Goal: Task Accomplishment & Management: Use online tool/utility

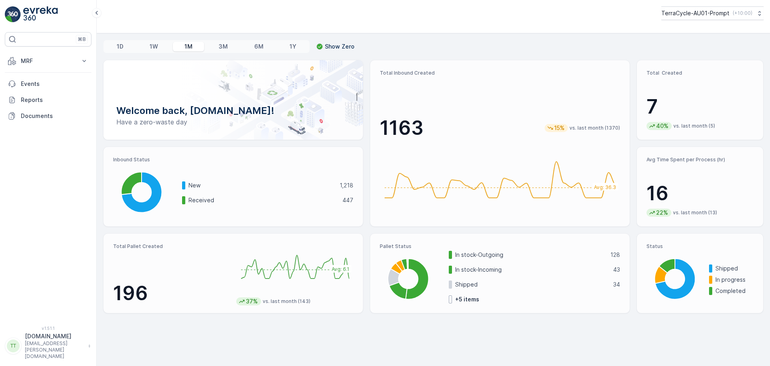
click at [679, 22] on div "TerraCycle-AU01-Prompt ( +10:00 )" at bounding box center [433, 16] width 673 height 33
click at [681, 19] on button "TerraCycle-AU01-Prompt ( +10:00 )" at bounding box center [711, 13] width 103 height 14
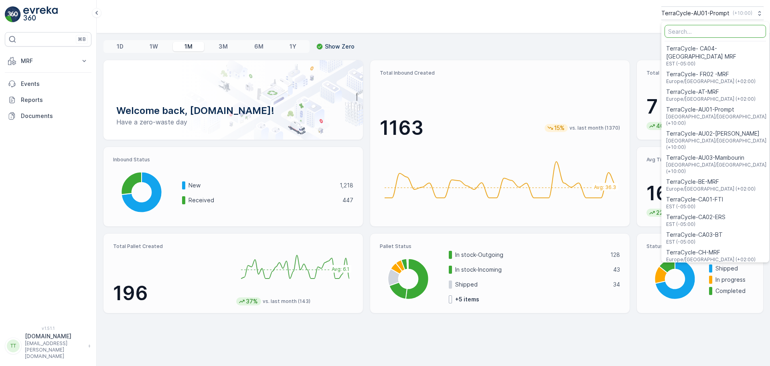
click at [681, 32] on input "Menu" at bounding box center [714, 31] width 101 height 13
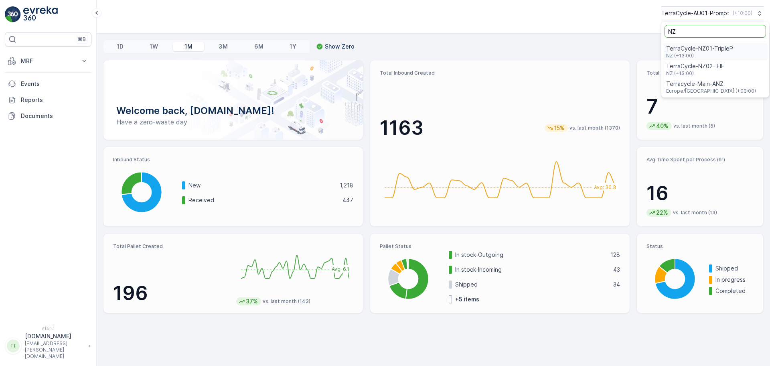
type input "NZ"
click at [685, 51] on span "TerraCycle-NZ01-TripleP" at bounding box center [699, 49] width 67 height 8
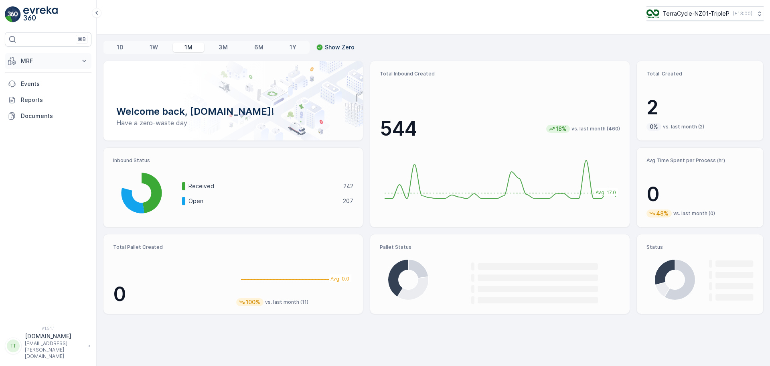
click at [55, 66] on button "MRF" at bounding box center [48, 61] width 87 height 16
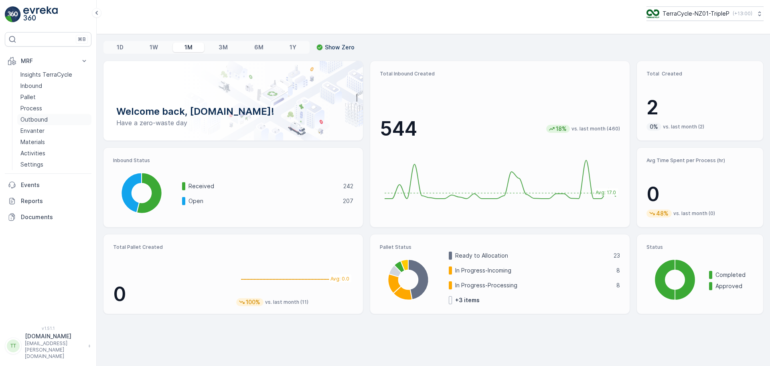
click at [36, 115] on p "Outbound" at bounding box center [33, 119] width 27 height 8
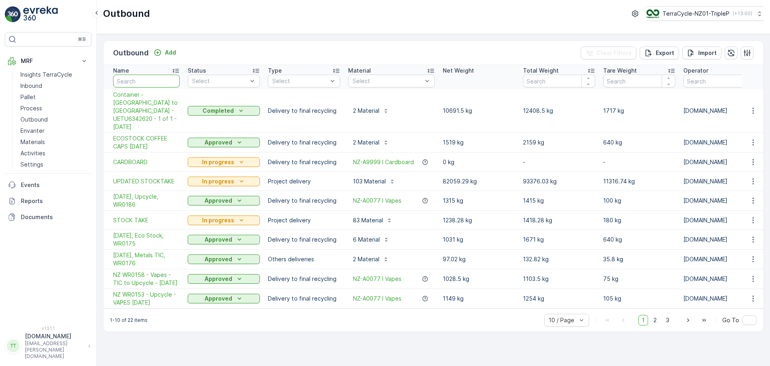
click at [144, 81] on input "text" at bounding box center [146, 81] width 67 height 13
type input "130"
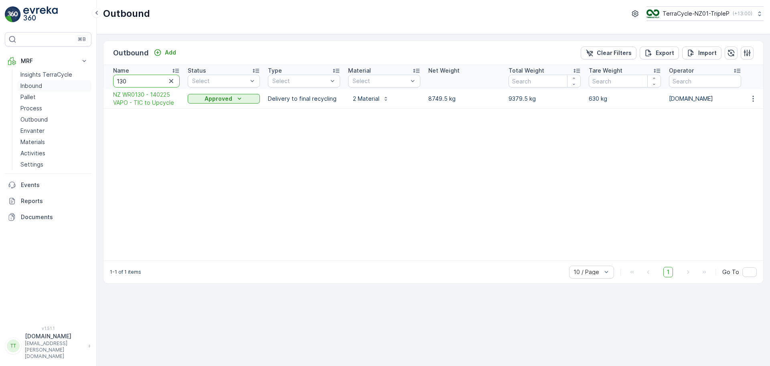
drag, startPoint x: 150, startPoint y: 82, endPoint x: 87, endPoint y: 82, distance: 63.0
click at [87, 82] on div "⌘B MRF Insights TerraCycle Inbound Pallet Process Outbound Envanter Materials A…" at bounding box center [385, 183] width 770 height 366
type input "143"
click at [98, 82] on div "Outbound Add Clear Filters Export Import Name 143 Status Select Type Select Mat…" at bounding box center [433, 200] width 673 height 332
type input "147"
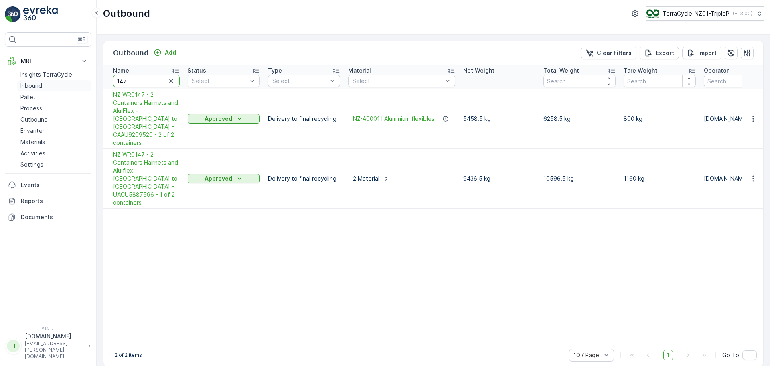
drag, startPoint x: 149, startPoint y: 79, endPoint x: 60, endPoint y: 80, distance: 89.0
click at [60, 81] on div "⌘B MRF Insights TerraCycle Inbound Pallet Process Outbound Envanter Materials A…" at bounding box center [385, 183] width 770 height 366
type input "148"
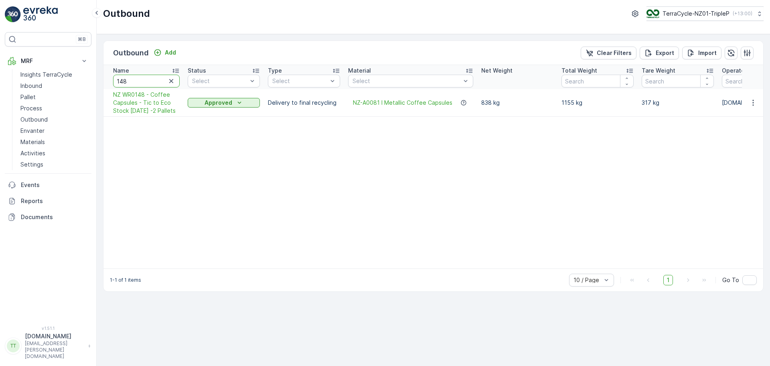
drag, startPoint x: 145, startPoint y: 85, endPoint x: 109, endPoint y: 84, distance: 36.1
click at [109, 84] on th "Name 148" at bounding box center [143, 77] width 80 height 24
type input "149"
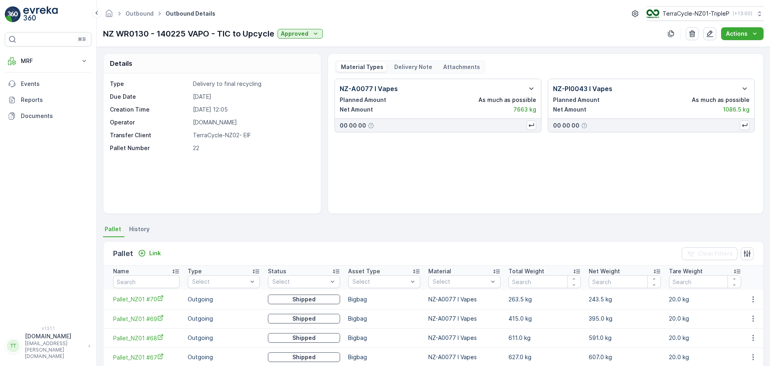
click at [425, 67] on p "Delivery Note" at bounding box center [412, 67] width 39 height 8
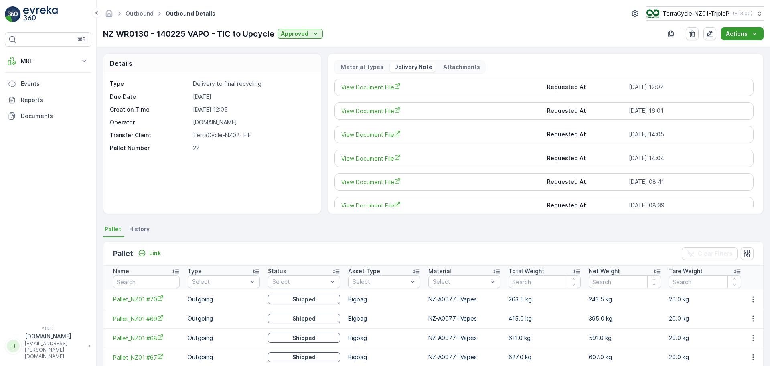
click at [757, 34] on icon "Actions" at bounding box center [755, 34] width 8 height 8
click at [596, 49] on div "Details Type Delivery to final recycling Due Date 14.02.2025 Creation Time 13.0…" at bounding box center [433, 206] width 673 height 319
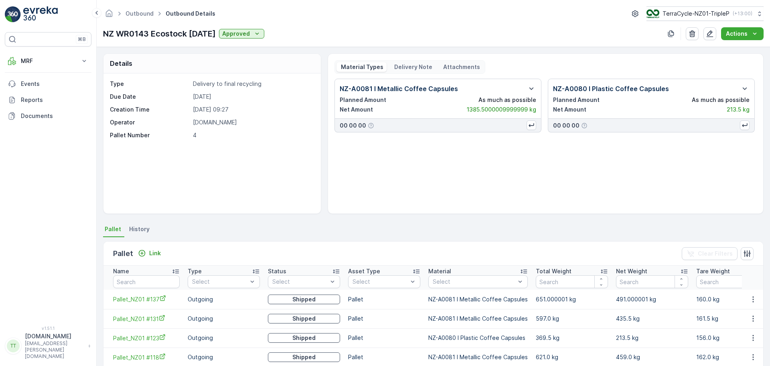
click at [394, 72] on div "Material Types Delivery Note Attachments" at bounding box center [409, 67] width 151 height 14
click at [402, 69] on p "Delivery Note" at bounding box center [412, 67] width 39 height 8
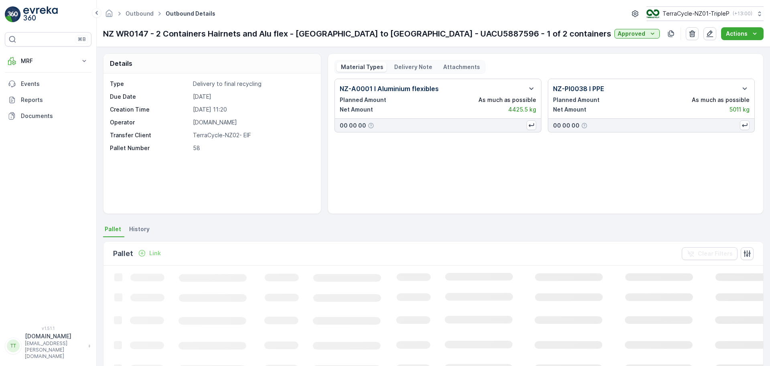
click at [413, 68] on p "Delivery Note" at bounding box center [412, 67] width 39 height 8
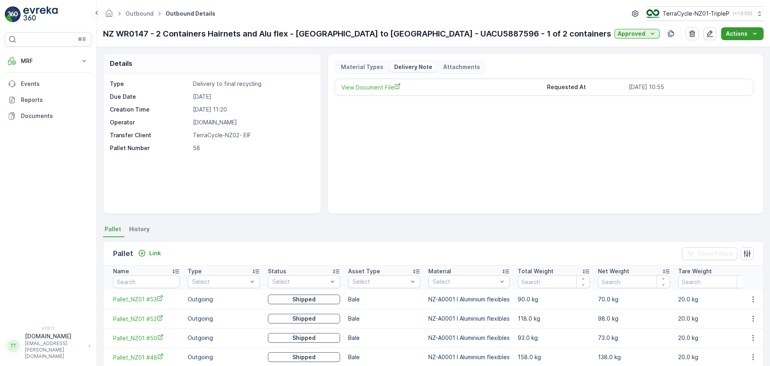
click at [741, 34] on p "Actions" at bounding box center [737, 34] width 22 height 8
click at [736, 49] on span "Create Delivery Note" at bounding box center [739, 49] width 58 height 8
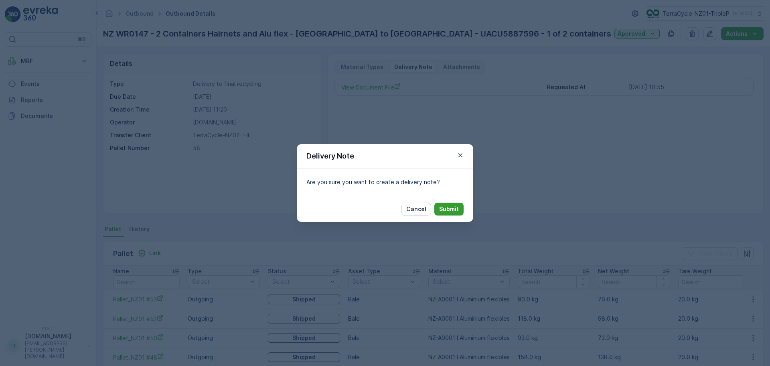
click at [447, 209] on p "Submit" at bounding box center [449, 209] width 20 height 8
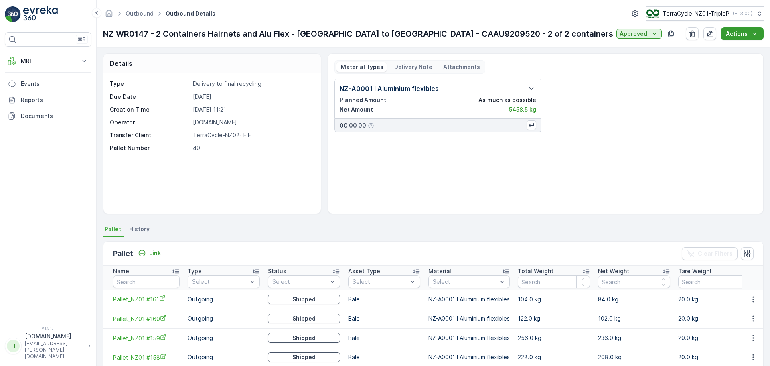
click at [744, 37] on p "Actions" at bounding box center [737, 34] width 22 height 8
click at [739, 52] on span "Create Delivery Note" at bounding box center [739, 49] width 58 height 8
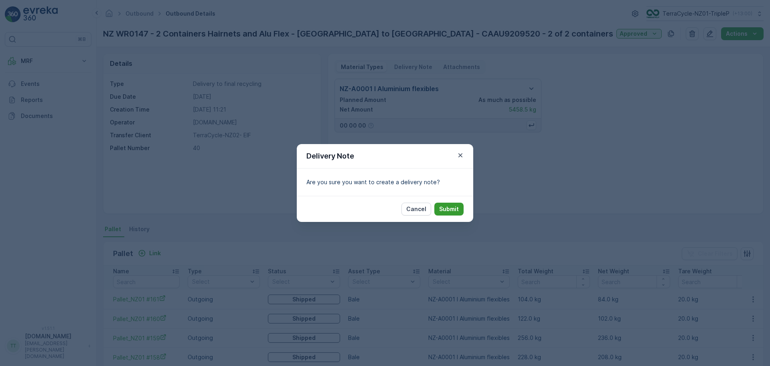
click at [445, 203] on button "Submit" at bounding box center [448, 209] width 29 height 13
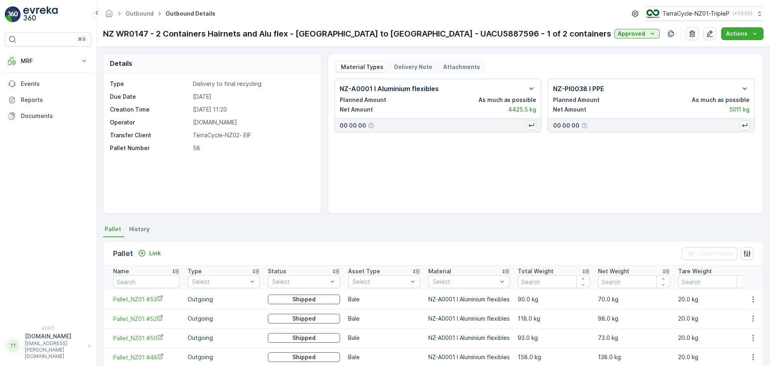
click at [415, 62] on div "Delivery Note" at bounding box center [413, 67] width 46 height 10
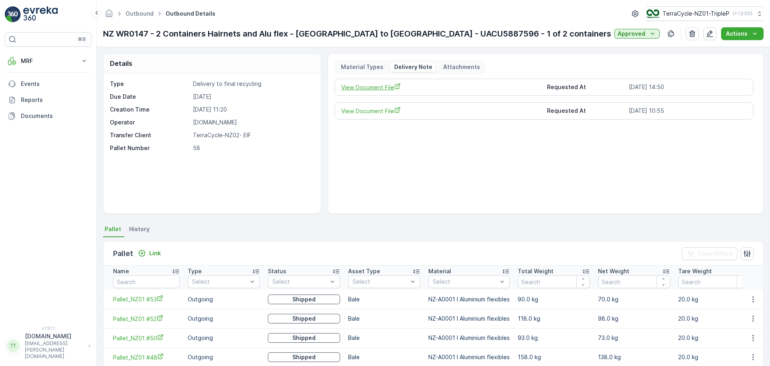
click at [379, 89] on span "View Document File" at bounding box center [441, 87] width 200 height 8
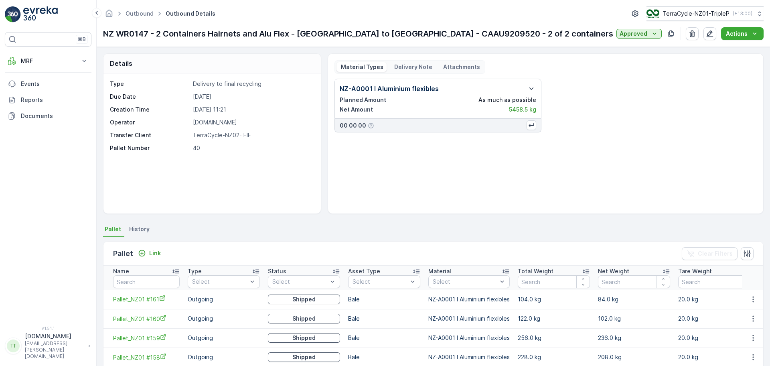
click at [405, 66] on p "Delivery Note" at bounding box center [412, 67] width 39 height 8
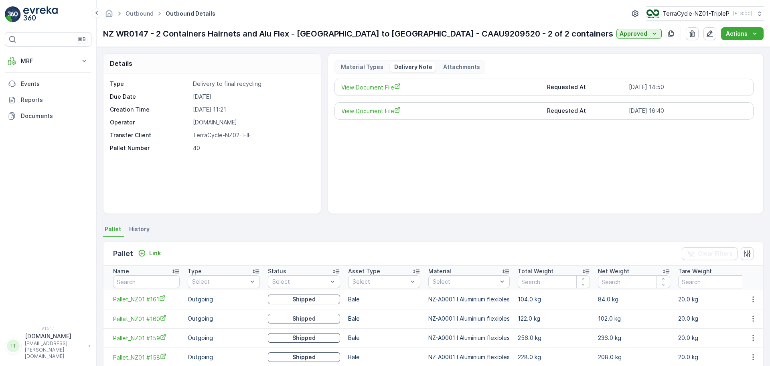
click at [373, 85] on span "View Document File" at bounding box center [441, 87] width 200 height 8
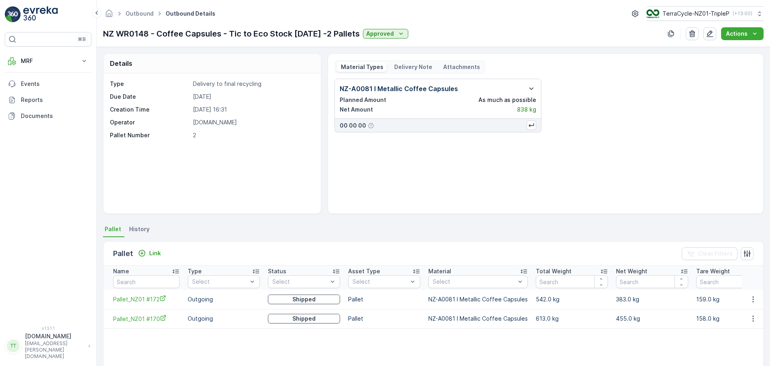
click at [410, 69] on p "Delivery Note" at bounding box center [412, 67] width 39 height 8
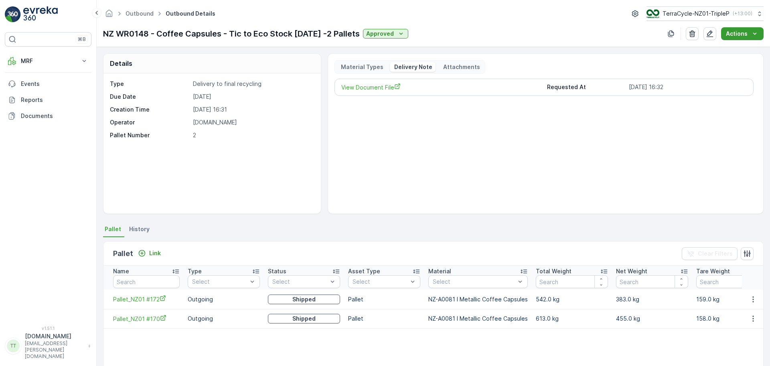
click at [743, 35] on p "Actions" at bounding box center [737, 34] width 22 height 8
click at [738, 51] on span "Create Delivery Note" at bounding box center [739, 49] width 58 height 8
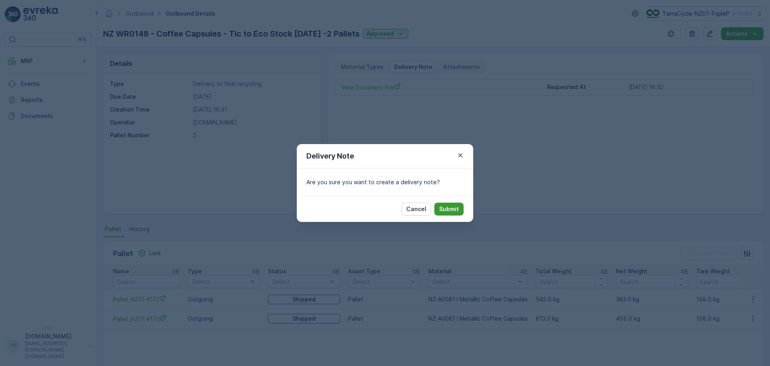
click at [449, 210] on p "Submit" at bounding box center [449, 209] width 20 height 8
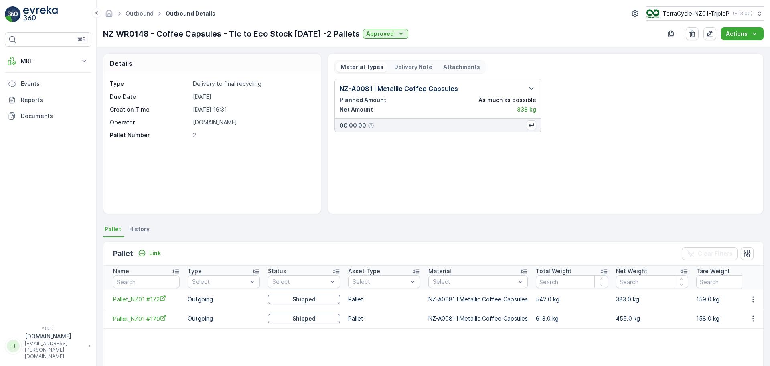
click at [405, 71] on div "Delivery Note" at bounding box center [413, 67] width 46 height 10
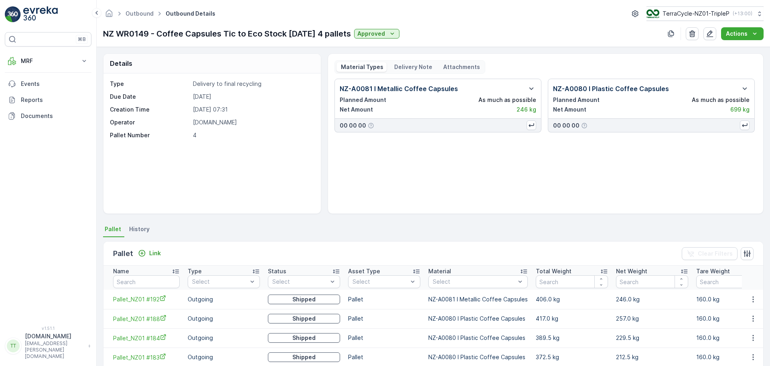
click at [396, 64] on p "Delivery Note" at bounding box center [412, 67] width 39 height 8
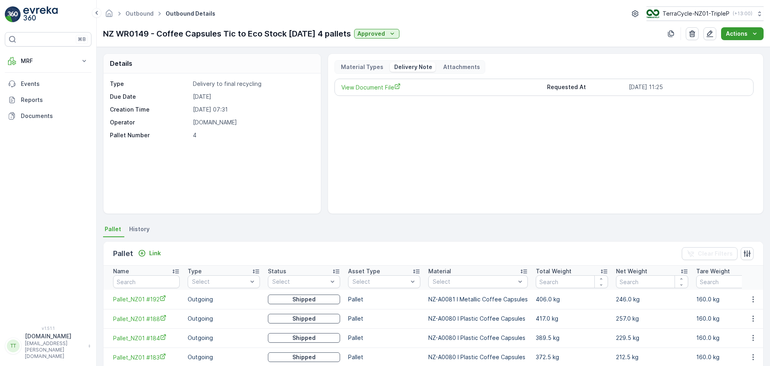
click at [740, 36] on p "Actions" at bounding box center [737, 34] width 22 height 8
click at [740, 49] on span "Create Delivery Note" at bounding box center [739, 49] width 58 height 8
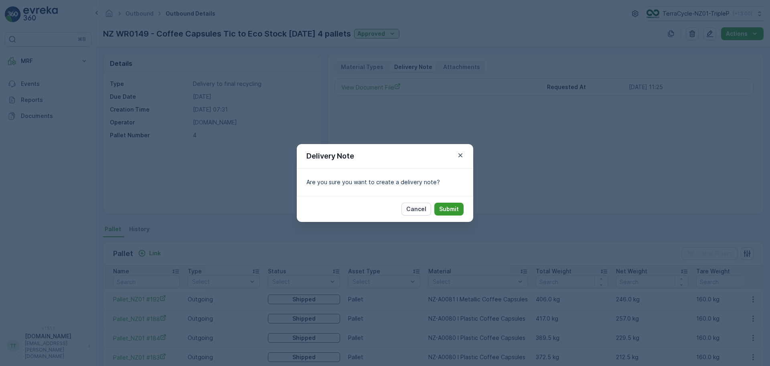
click at [442, 209] on p "Submit" at bounding box center [449, 209] width 20 height 8
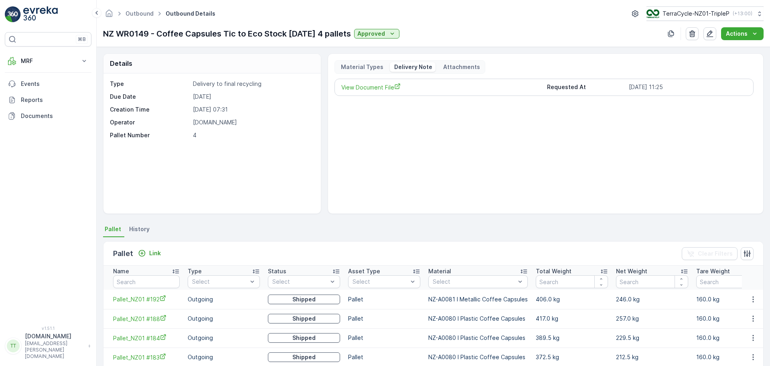
click at [468, 160] on div "View Document File Requested At 11.04.2025 11:25" at bounding box center [545, 143] width 422 height 128
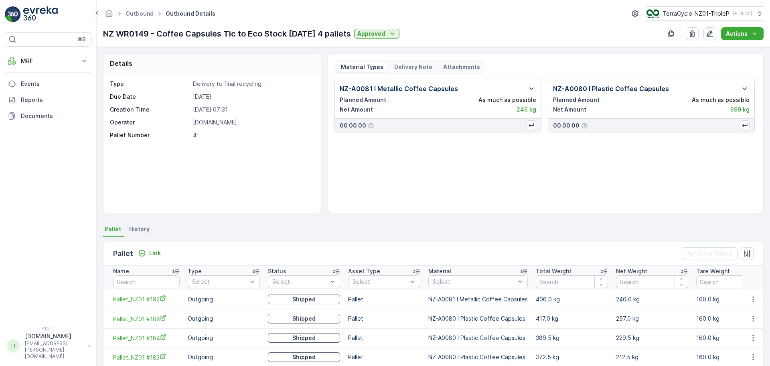
click at [382, 65] on div "Material Types" at bounding box center [361, 67] width 50 height 10
click at [418, 67] on p "Delivery Note" at bounding box center [412, 67] width 39 height 8
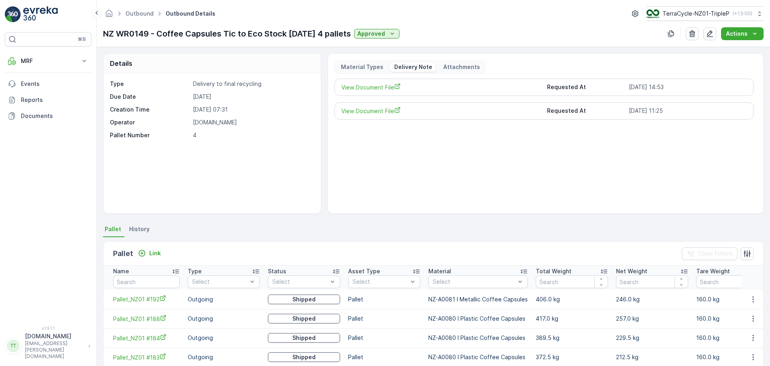
drag, startPoint x: 338, startPoint y: 163, endPoint x: 301, endPoint y: 152, distance: 38.9
click at [338, 163] on div "View Document File Requested At 30.09.2025 14:53 View Document File Requested A…" at bounding box center [545, 143] width 422 height 128
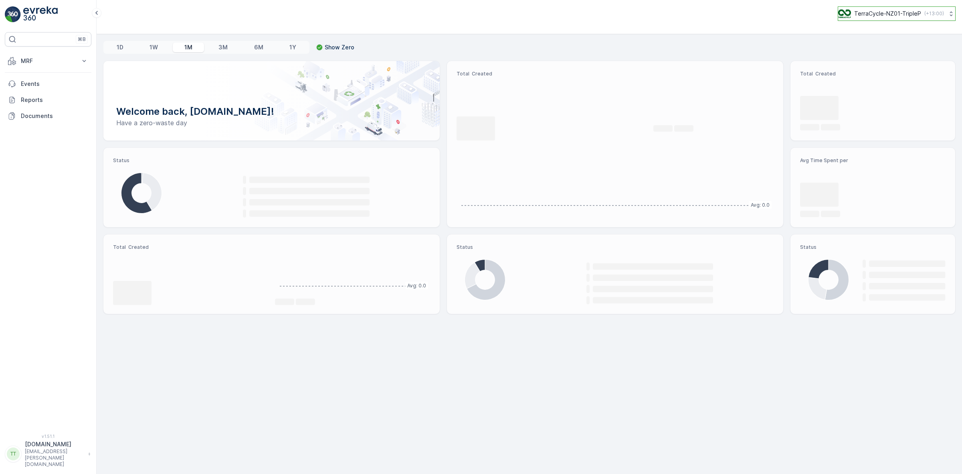
click at [871, 15] on p "TerraCycle-NZ01-TripleP" at bounding box center [888, 14] width 67 height 8
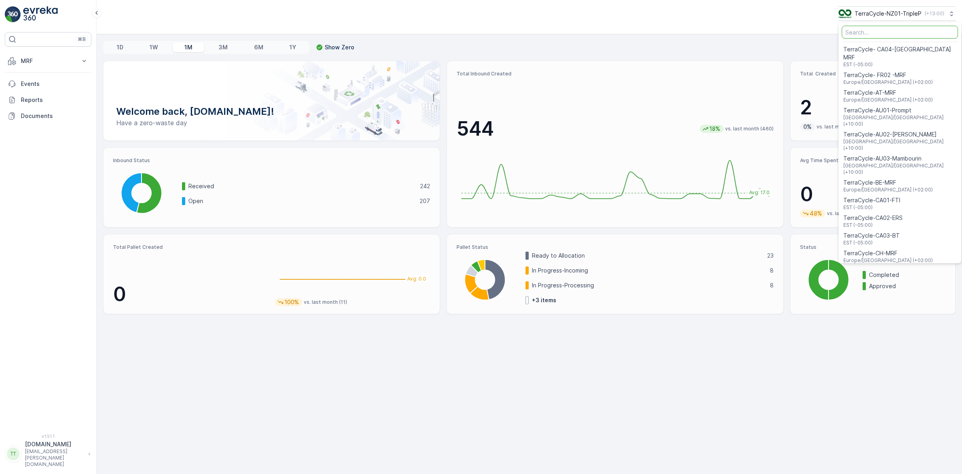
click at [882, 32] on input "Menu" at bounding box center [900, 32] width 116 height 13
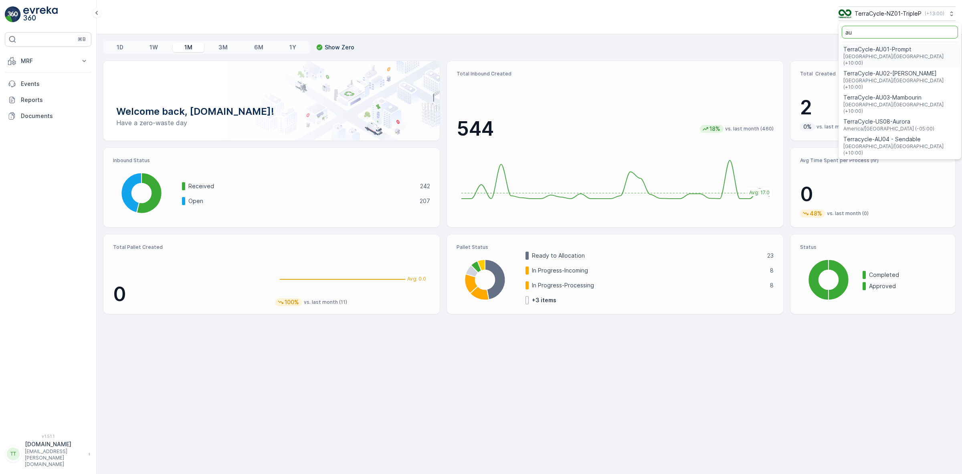
type input "au"
click at [903, 45] on span "TerraCycle-AU01-Prompt" at bounding box center [900, 49] width 113 height 8
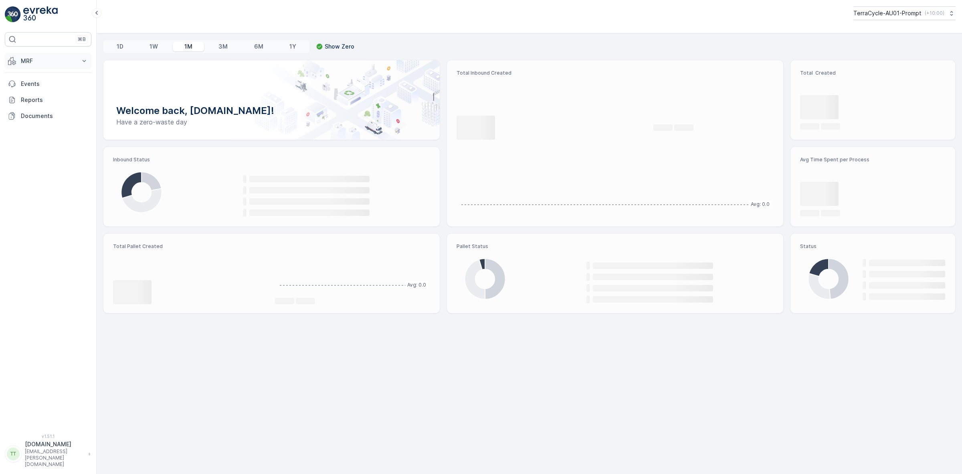
click at [51, 63] on p "MRF" at bounding box center [48, 61] width 55 height 8
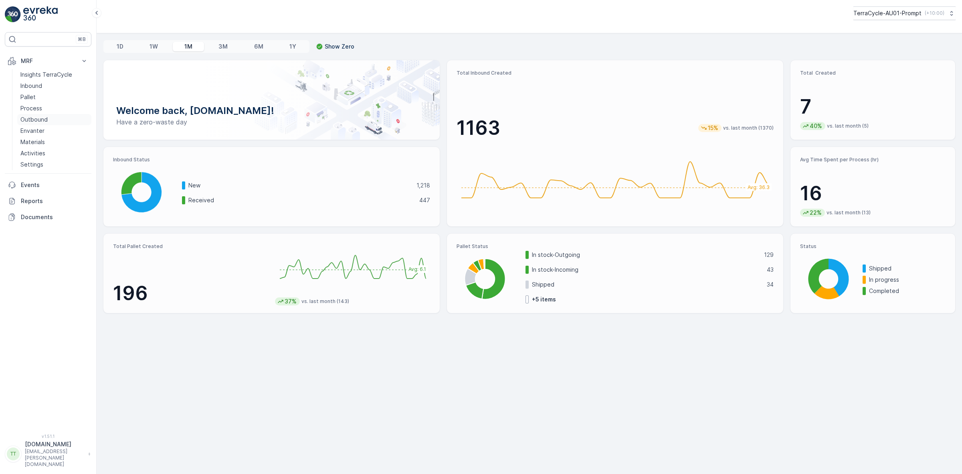
click at [35, 117] on p "Outbound" at bounding box center [33, 119] width 27 height 8
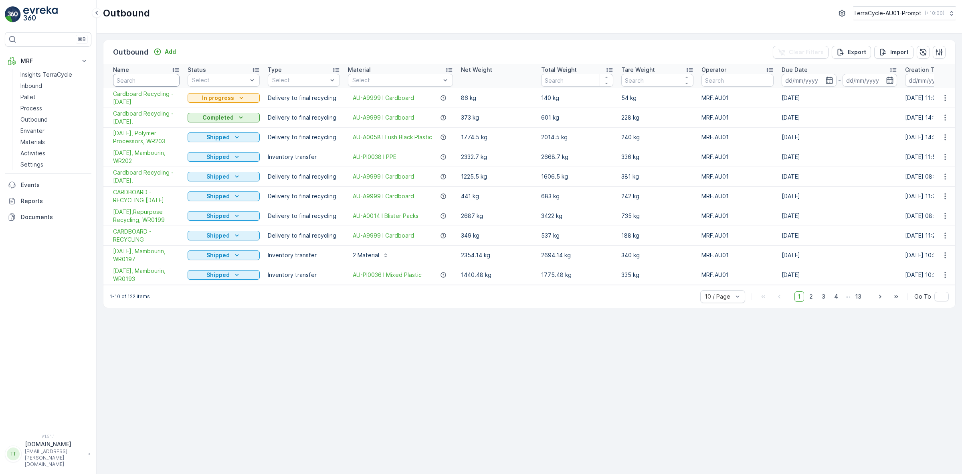
click at [153, 78] on input "text" at bounding box center [146, 80] width 67 height 13
type input "151"
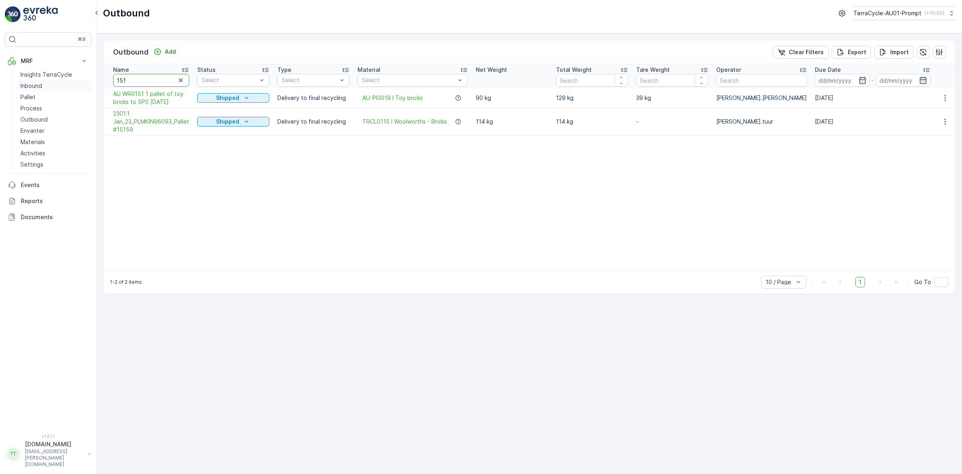
drag, startPoint x: 137, startPoint y: 80, endPoint x: 90, endPoint y: 81, distance: 46.5
click at [90, 81] on div "⌘B MRF Insights TerraCycle Inbound Pallet Process Outbound Envanter Materials A…" at bounding box center [481, 237] width 962 height 474
type input "157"
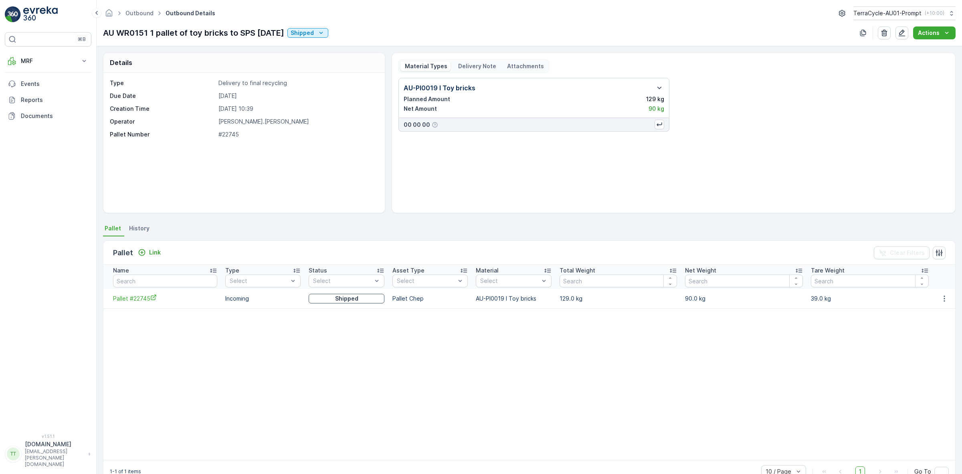
click at [482, 65] on p "Delivery Note" at bounding box center [476, 66] width 39 height 8
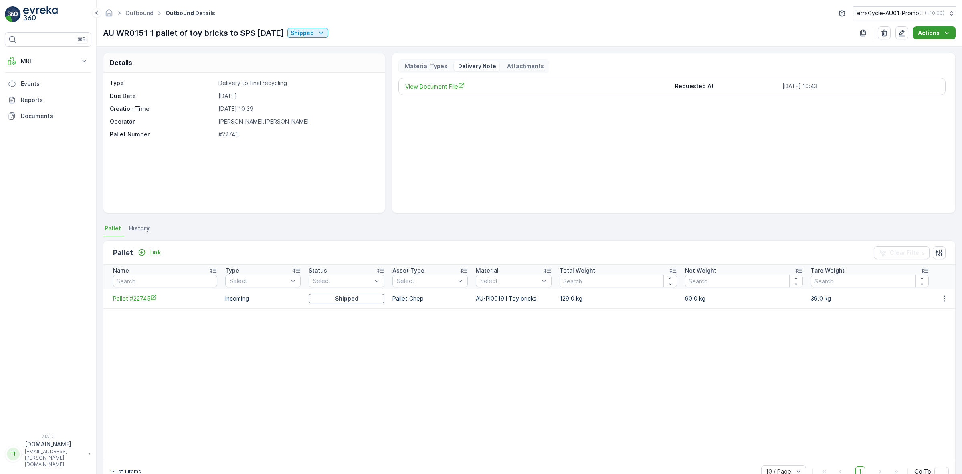
click at [933, 29] on p "Actions" at bounding box center [929, 33] width 22 height 8
click at [931, 49] on span "Create Delivery Note" at bounding box center [931, 48] width 58 height 8
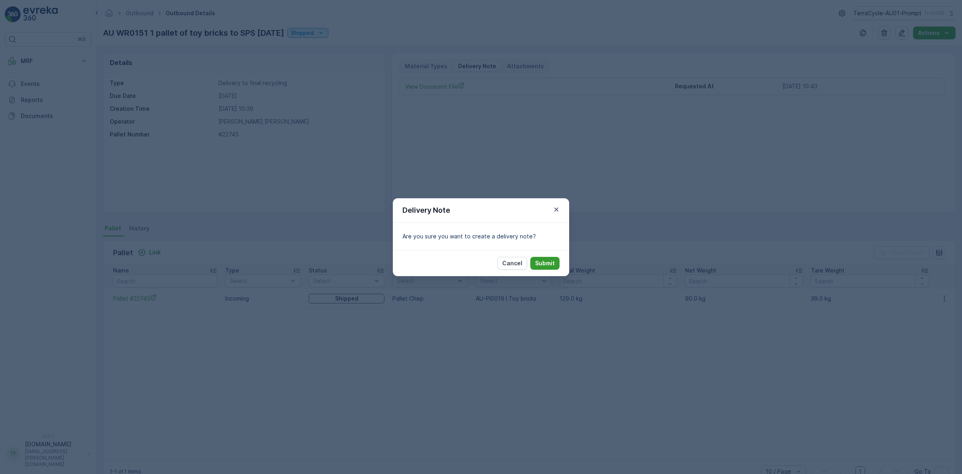
click at [545, 259] on p "Submit" at bounding box center [545, 263] width 20 height 8
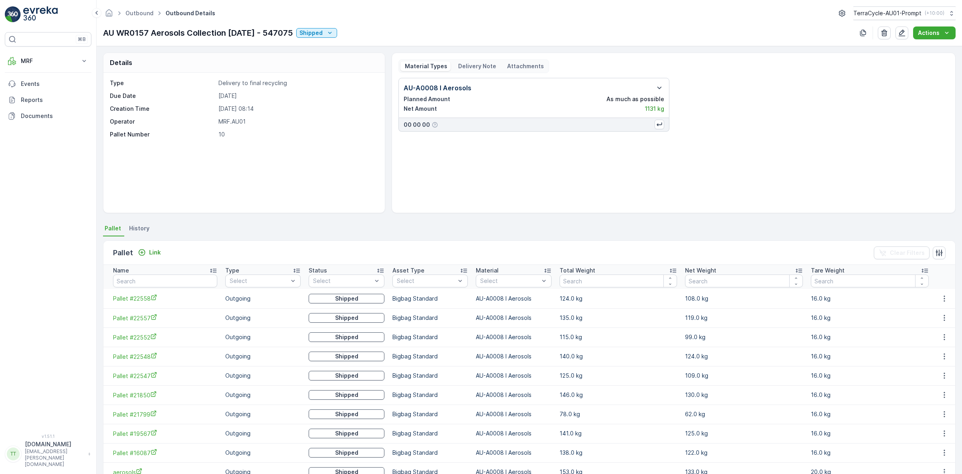
click at [477, 67] on p "Delivery Note" at bounding box center [476, 66] width 39 height 8
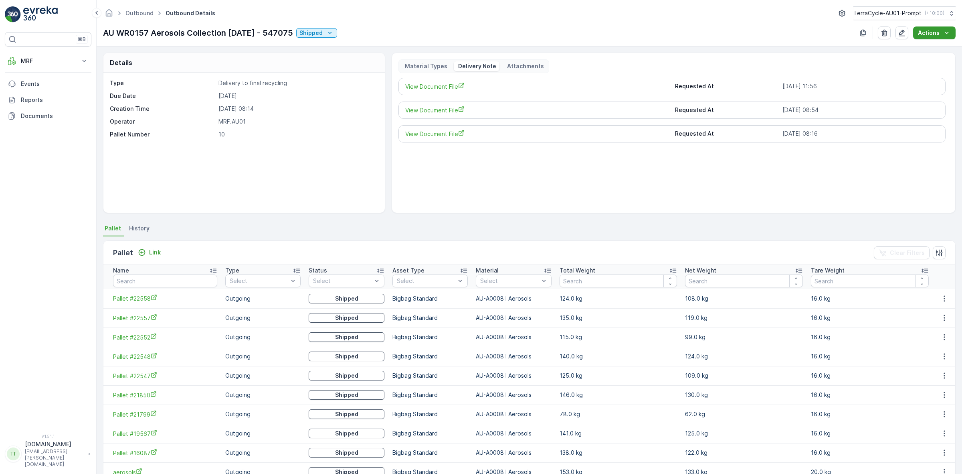
click at [935, 34] on p "Actions" at bounding box center [929, 33] width 22 height 8
click at [931, 52] on span "Create Delivery Note" at bounding box center [931, 48] width 58 height 8
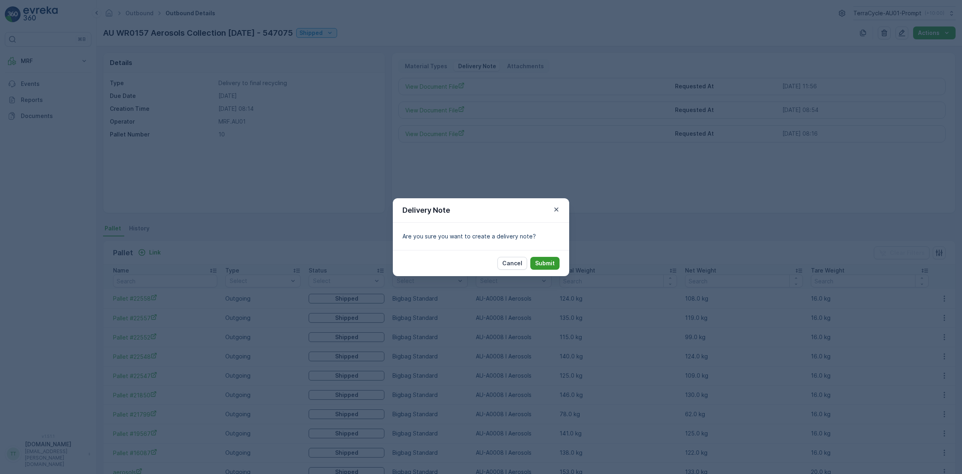
click at [541, 261] on p "Submit" at bounding box center [545, 263] width 20 height 8
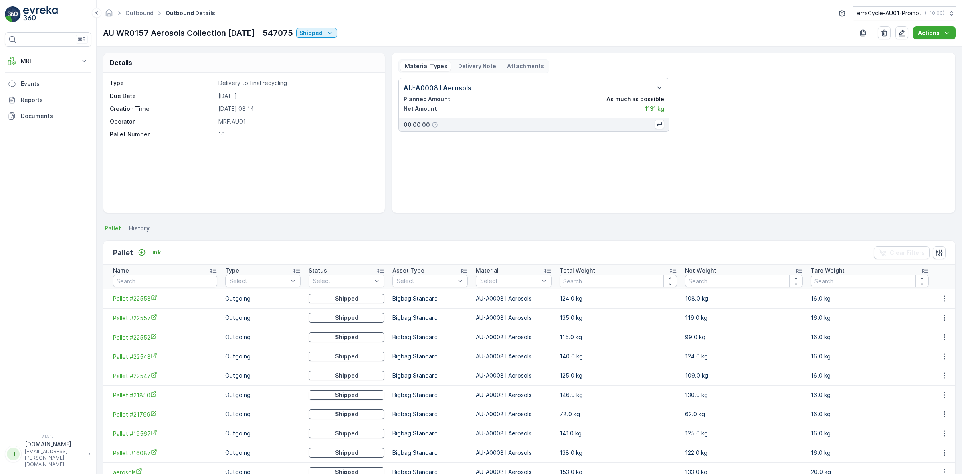
click at [464, 66] on p "Delivery Note" at bounding box center [476, 66] width 39 height 8
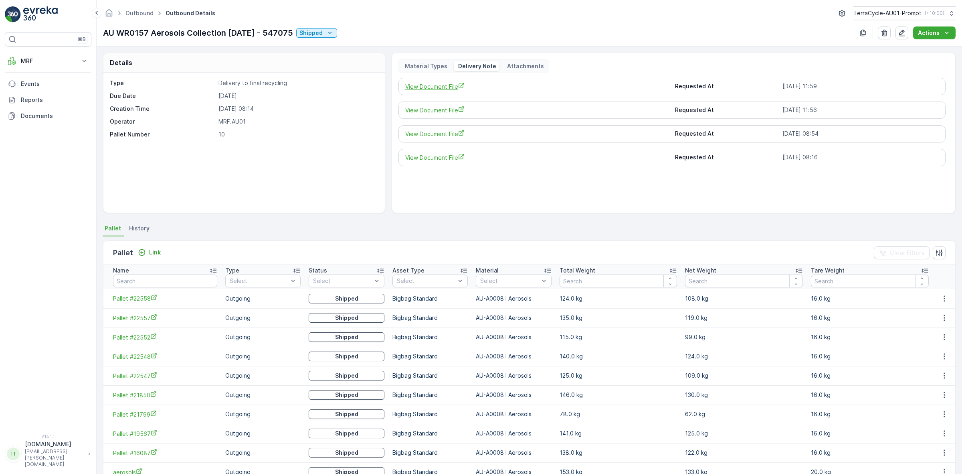
click at [436, 85] on span "View Document File" at bounding box center [537, 86] width 264 height 8
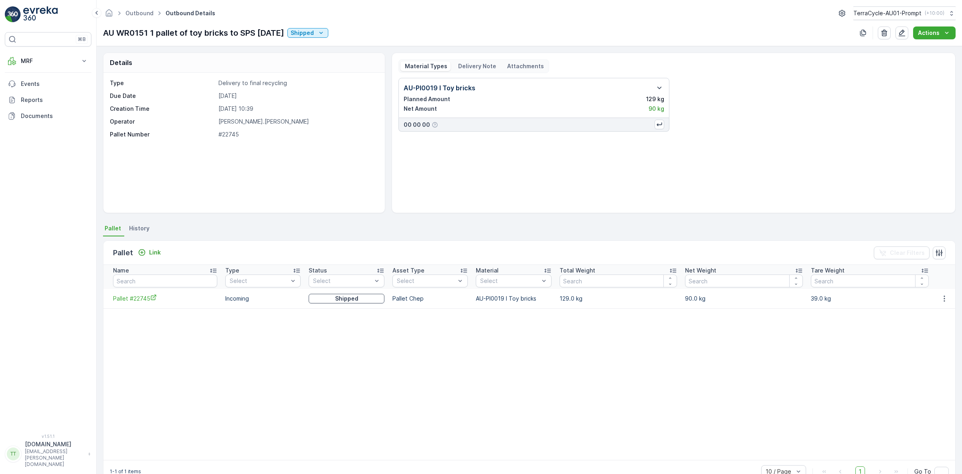
click at [480, 65] on p "Delivery Note" at bounding box center [476, 66] width 39 height 8
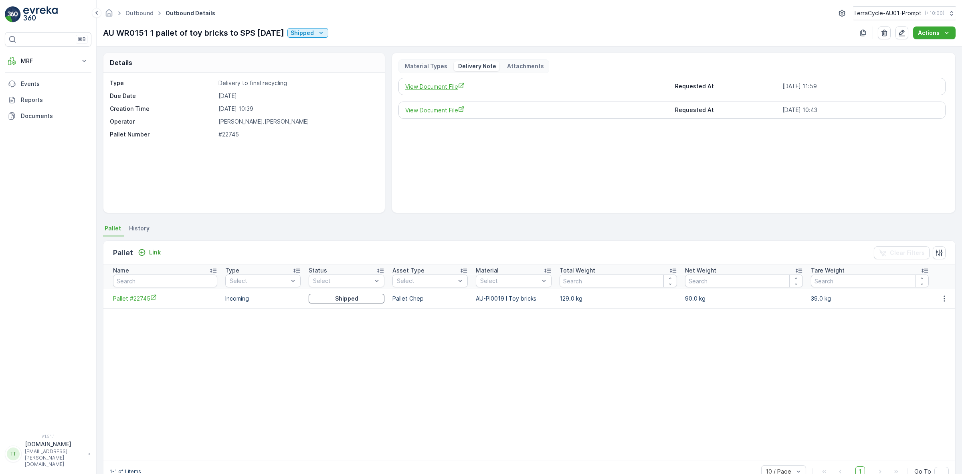
click at [446, 86] on span "View Document File" at bounding box center [537, 86] width 264 height 8
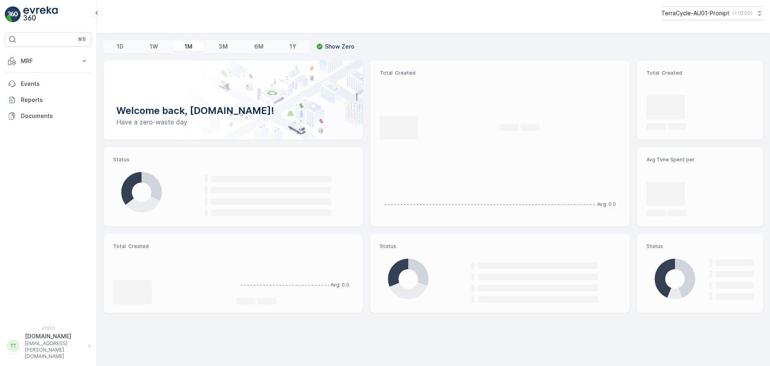
click at [715, 11] on p "TerraCycle-AU01-Prompt" at bounding box center [695, 13] width 68 height 8
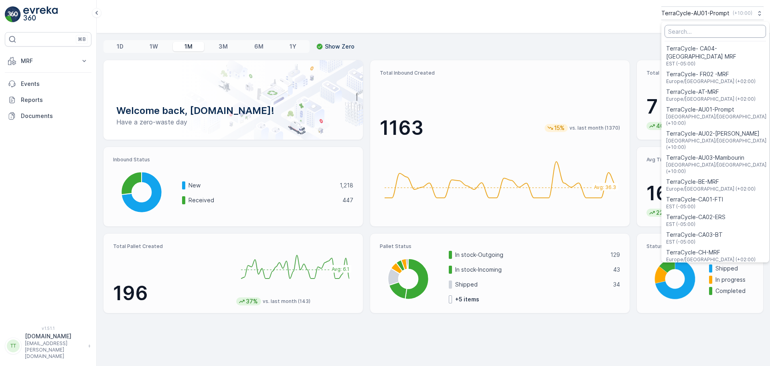
click at [706, 33] on input "Menu" at bounding box center [714, 31] width 101 height 13
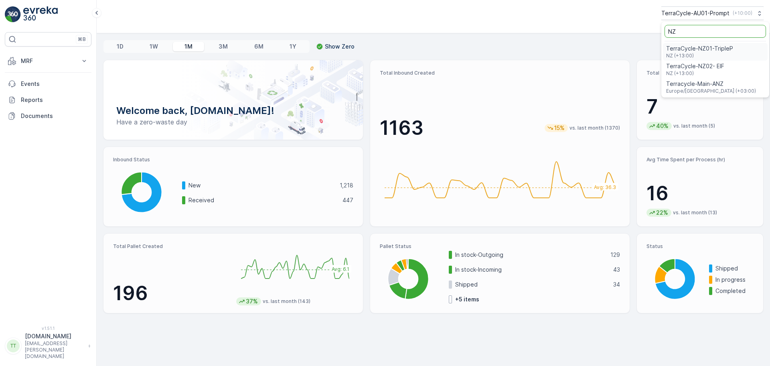
type input "NZ"
click at [708, 47] on span "TerraCycle-NZ01-TripleP" at bounding box center [699, 49] width 67 height 8
